Goal: Task Accomplishment & Management: Use online tool/utility

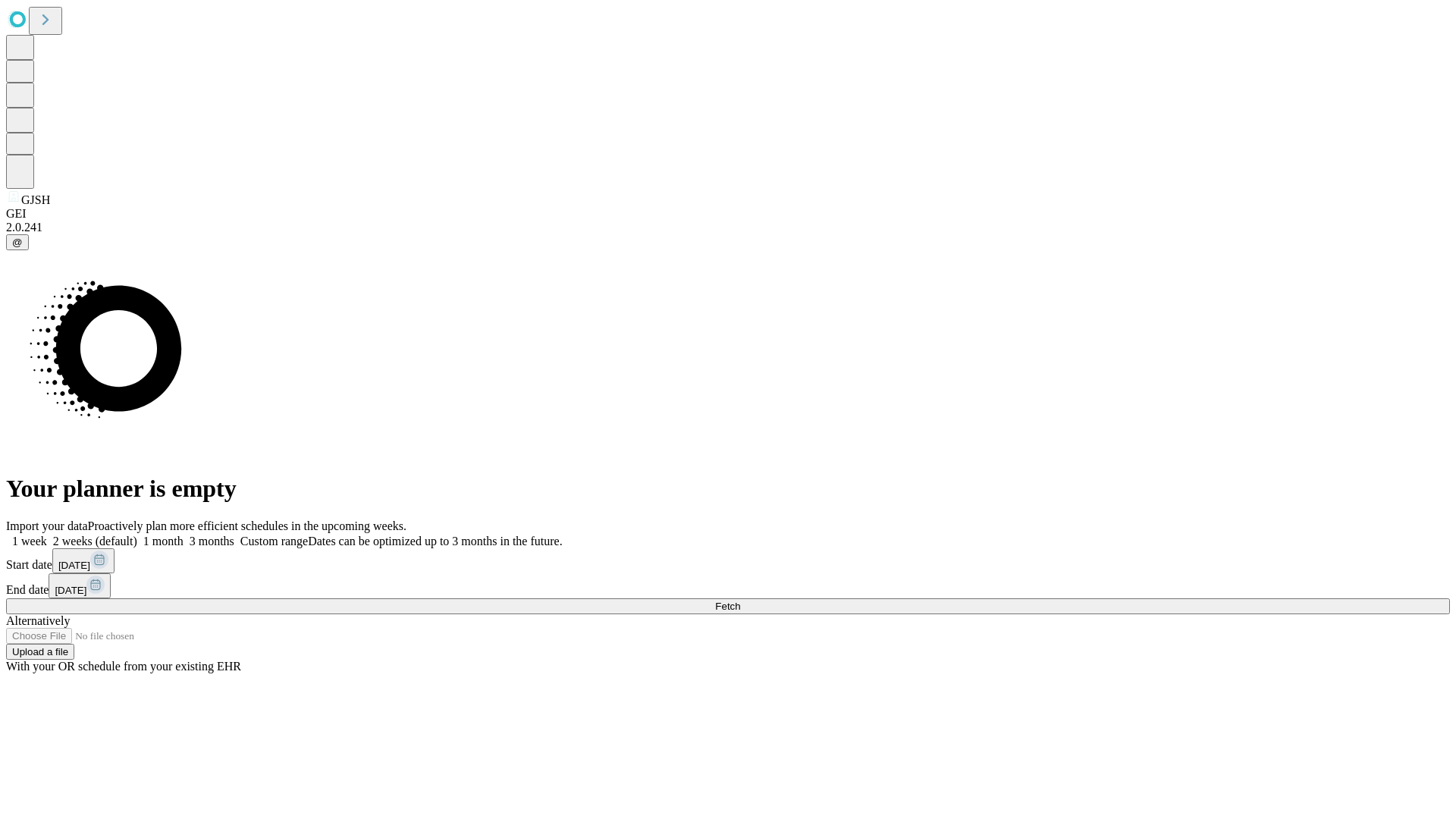
click at [740, 600] on span "Fetch" at bounding box center [728, 606] width 25 height 11
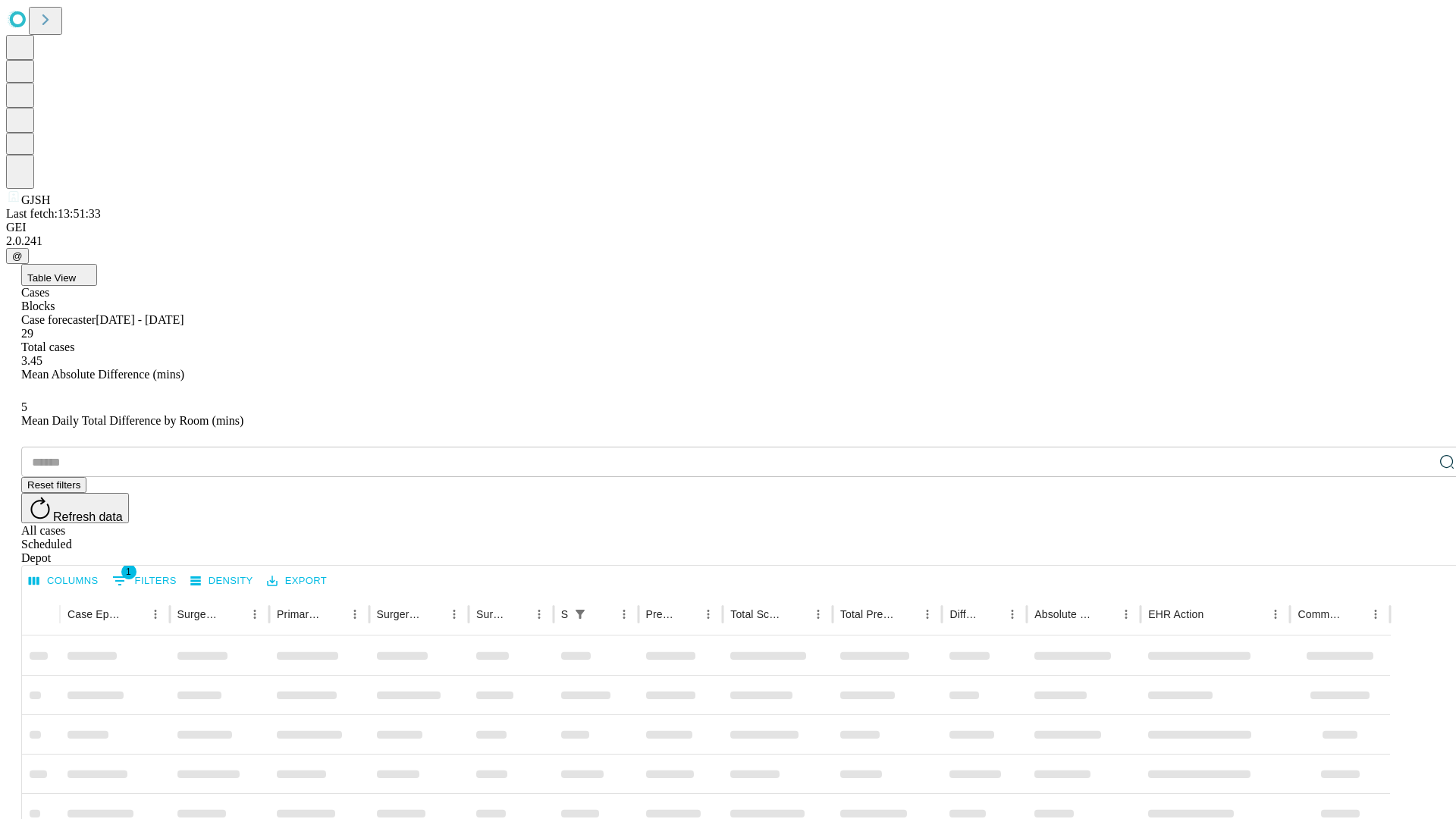
click at [1417, 552] on div "Depot" at bounding box center [743, 559] width 1444 height 13
